Goal: Transaction & Acquisition: Purchase product/service

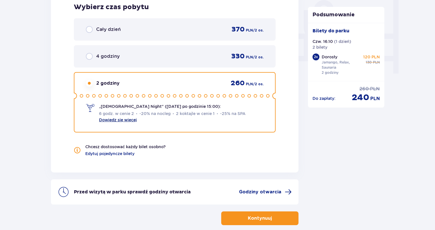
click at [122, 120] on link "Dowiedz się więcej" at bounding box center [118, 120] width 38 height 5
click at [265, 217] on p "Kontynuuj" at bounding box center [260, 218] width 24 height 6
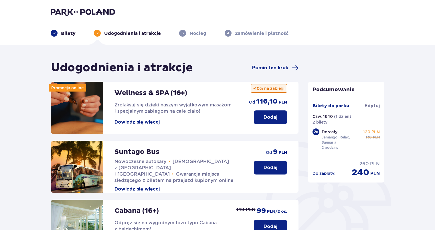
click at [146, 121] on button "Dowiedz się więcej" at bounding box center [136, 122] width 45 height 6
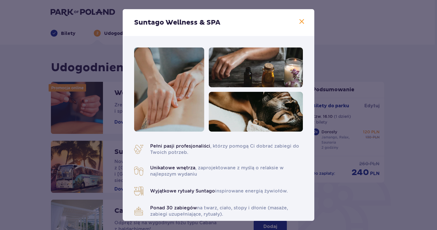
drag, startPoint x: 352, startPoint y: 66, endPoint x: 346, endPoint y: 67, distance: 5.5
click at [350, 66] on div "Suntago Wellness & SPA Pełni pasji profesjonaliści , którzy pomogą Ci dobrać za…" at bounding box center [218, 115] width 437 height 230
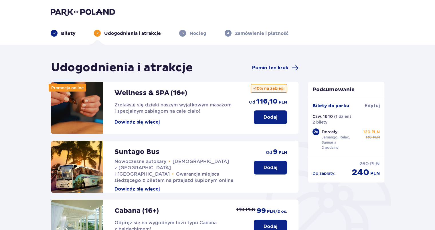
click at [268, 114] on p "Dodaj" at bounding box center [270, 117] width 14 height 6
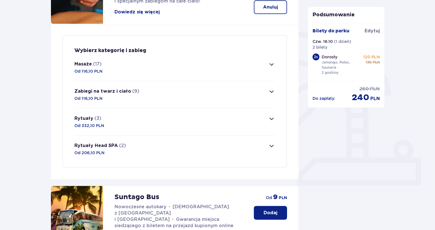
scroll to position [107, 0]
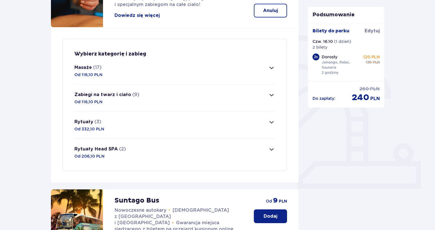
click at [141, 97] on button "Zabiegi na twarz i ciało (9) Od 116,10 PLN" at bounding box center [174, 98] width 201 height 27
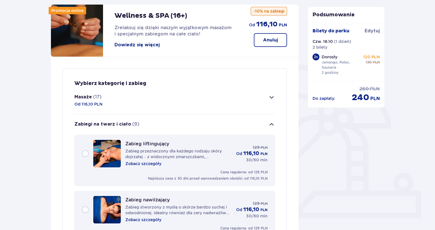
scroll to position [77, 0]
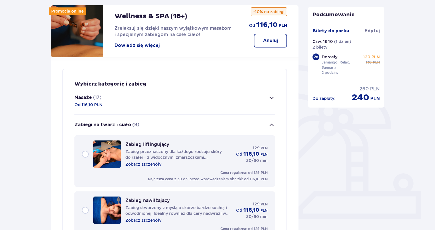
click at [273, 125] on span "button" at bounding box center [271, 125] width 7 height 7
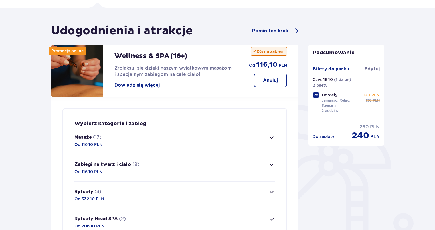
scroll to position [0, 0]
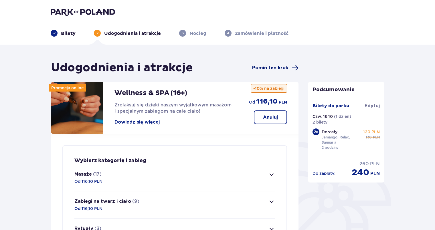
click at [272, 70] on span "Pomiń ten krok" at bounding box center [270, 68] width 36 height 6
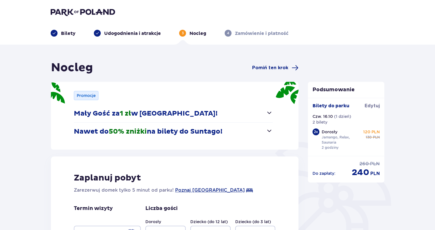
click at [269, 64] on div "Nocleg Pomiń ten krok" at bounding box center [174, 68] width 247 height 14
click at [267, 68] on span "Pomiń ten krok" at bounding box center [270, 68] width 36 height 6
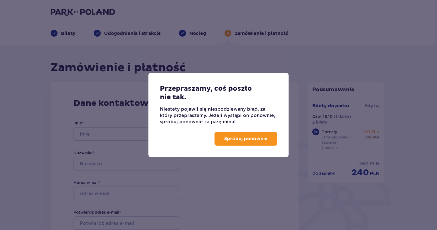
click at [247, 135] on button "Spróbuj ponownie" at bounding box center [246, 139] width 63 height 14
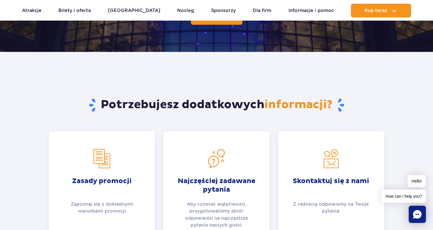
scroll to position [944, 0]
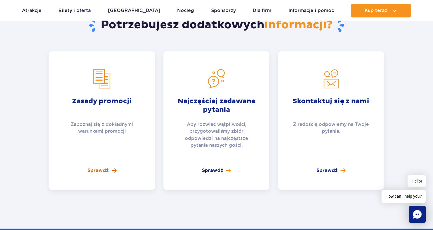
click at [98, 167] on span "Sprawdź" at bounding box center [98, 170] width 21 height 7
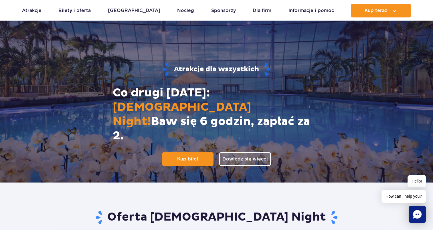
scroll to position [0, 0]
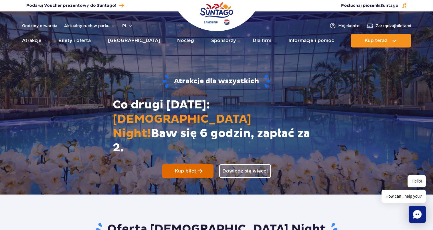
click at [206, 164] on link "Kup bilet" at bounding box center [187, 171] width 51 height 14
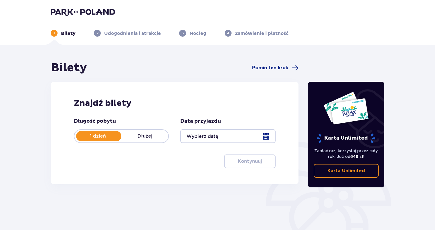
click at [264, 132] on div at bounding box center [227, 136] width 95 height 14
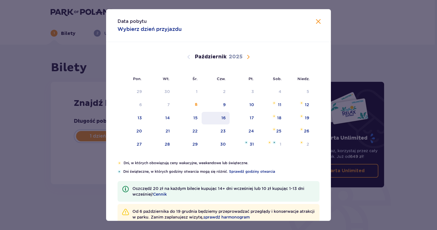
click at [223, 121] on div "16" at bounding box center [216, 118] width 28 height 13
type input "16.10.25"
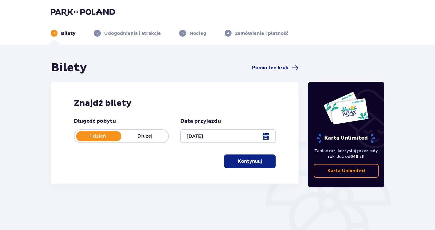
click at [264, 163] on span "button" at bounding box center [262, 161] width 7 height 7
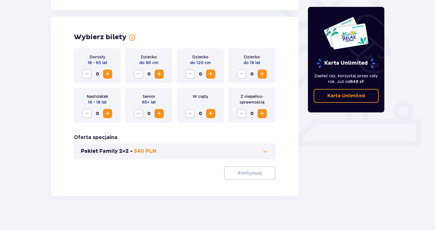
scroll to position [149, 0]
click at [106, 76] on span "Zwiększ" at bounding box center [107, 73] width 7 height 7
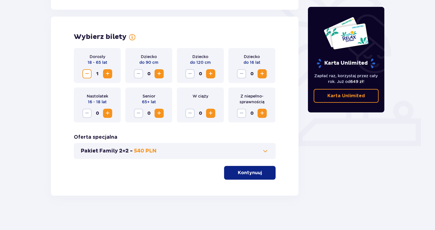
click at [112, 73] on button "Zwiększ" at bounding box center [107, 73] width 9 height 9
click at [243, 169] on button "Kontynuuj" at bounding box center [249, 173] width 51 height 14
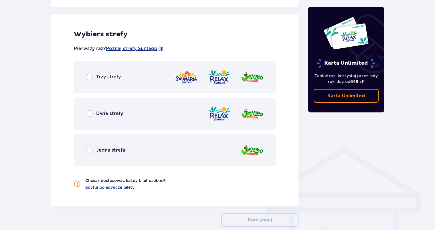
scroll to position [318, 0]
click at [161, 81] on div "Trzy strefy" at bounding box center [175, 77] width 202 height 32
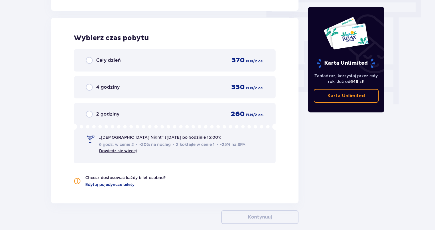
scroll to position [517, 0]
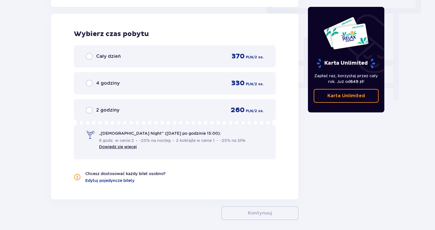
click at [193, 144] on div "6 godz. w cenie 2 -20% na nocleg 2 koktajle w cenie 1 -25% na SPA Dowiedz się w…" at bounding box center [173, 143] width 149 height 12
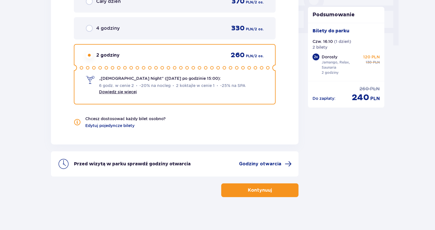
scroll to position [572, 0]
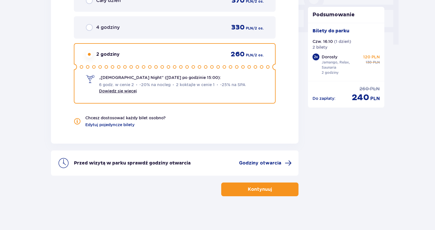
click at [286, 187] on button "Kontynuuj" at bounding box center [259, 190] width 77 height 14
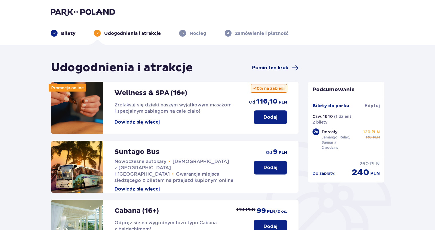
click at [281, 64] on span "Pomiń ten krok" at bounding box center [275, 67] width 46 height 7
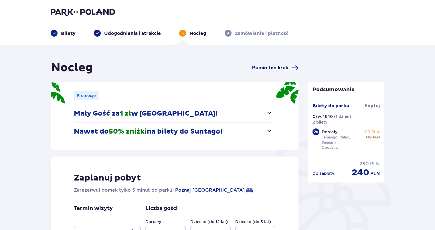
click at [281, 68] on span "Pomiń ten krok" at bounding box center [270, 68] width 36 height 6
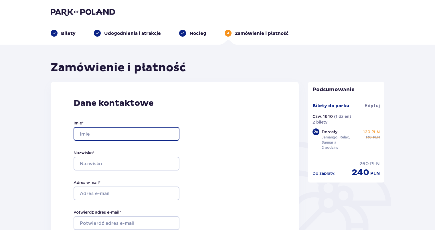
click at [131, 136] on input "Imię *" at bounding box center [127, 134] width 106 height 14
type input "Maciej"
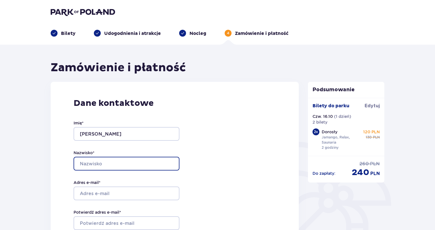
type input "Gogacz"
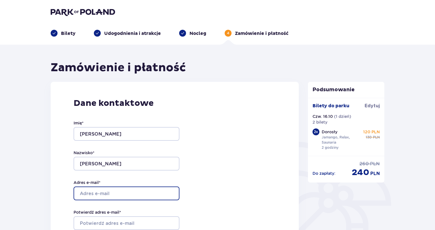
type input "macgog@o2.pl"
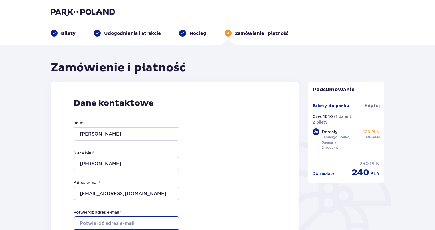
type input "macgog@o2.pl"
type input "609141432"
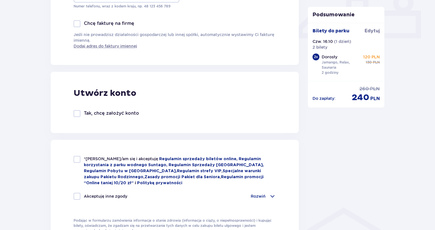
scroll to position [257, 0]
click at [74, 159] on div at bounding box center [77, 159] width 7 height 7
checkbox input "true"
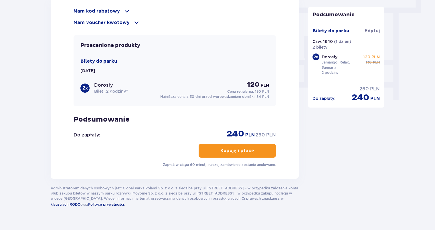
scroll to position [528, 0]
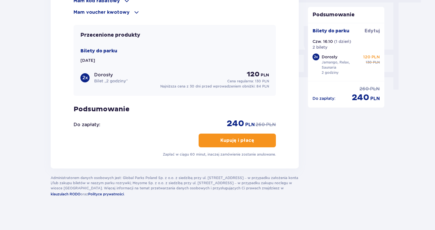
click at [244, 142] on button "Kupuję i płacę" at bounding box center [237, 141] width 77 height 14
